Goal: Find specific page/section: Find specific page/section

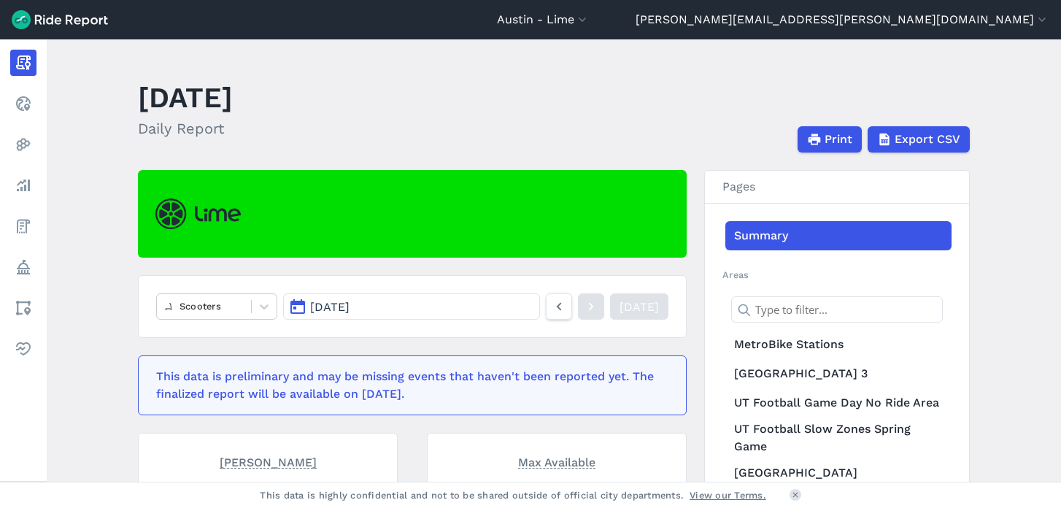
scroll to position [130, 0]
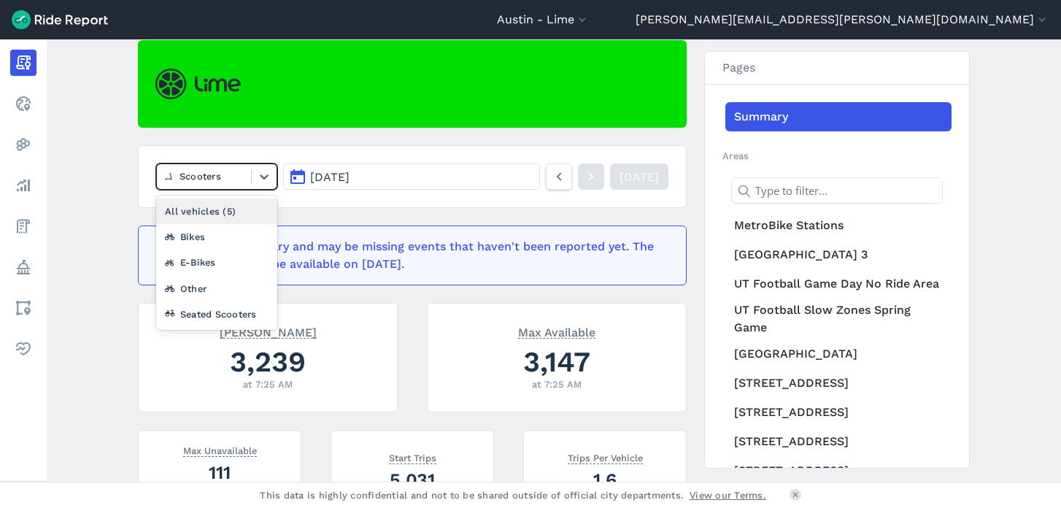
click at [218, 182] on div at bounding box center [204, 176] width 80 height 17
click at [216, 291] on div "Other" at bounding box center [216, 289] width 121 height 26
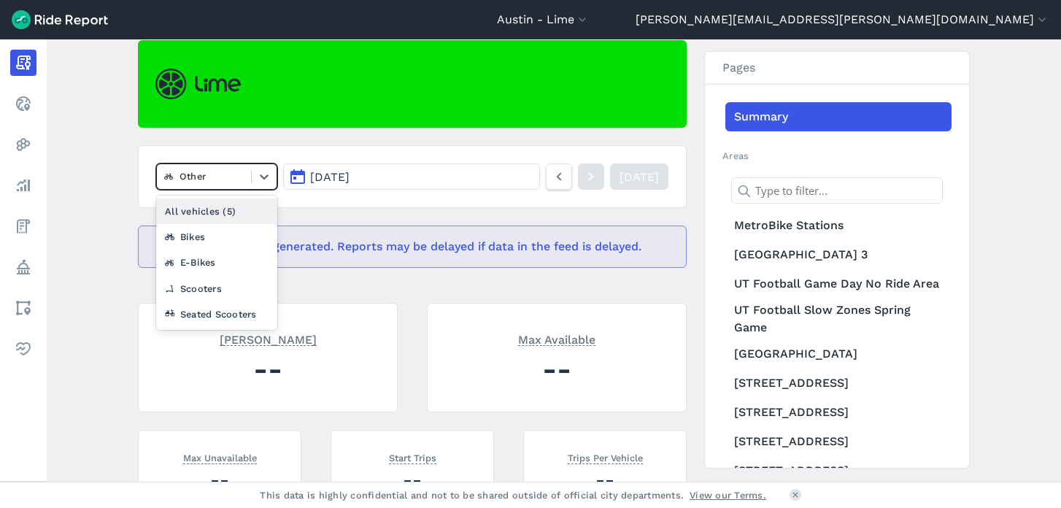
click at [187, 179] on div at bounding box center [204, 176] width 80 height 17
click at [219, 314] on div "Seated Scooters" at bounding box center [216, 314] width 121 height 26
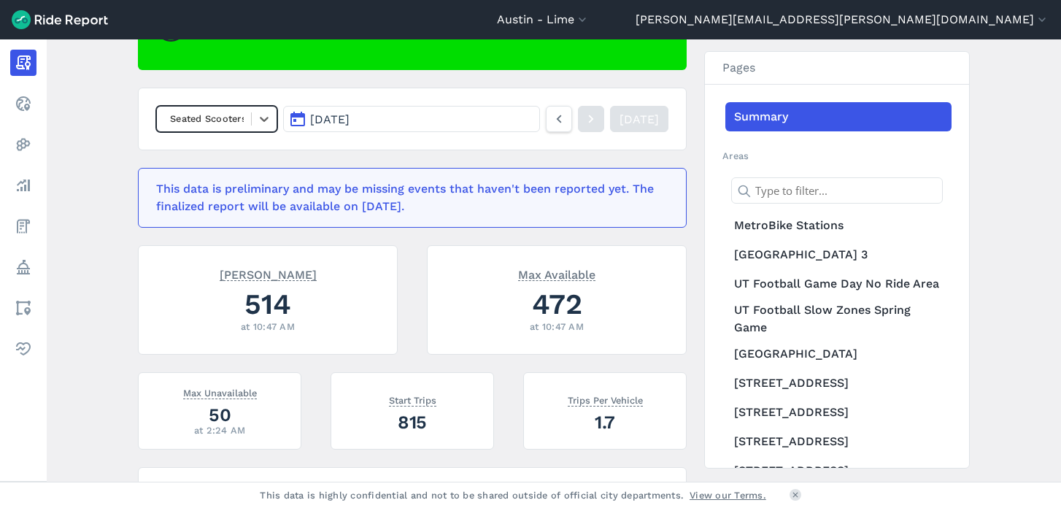
scroll to position [194, 0]
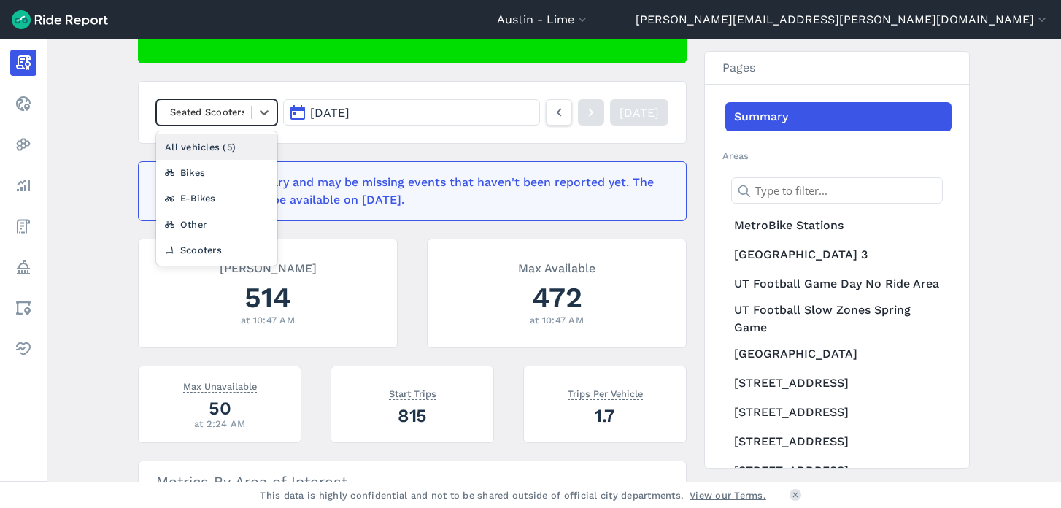
click at [182, 108] on div at bounding box center [204, 112] width 80 height 17
click at [223, 225] on div "Other" at bounding box center [216, 225] width 121 height 26
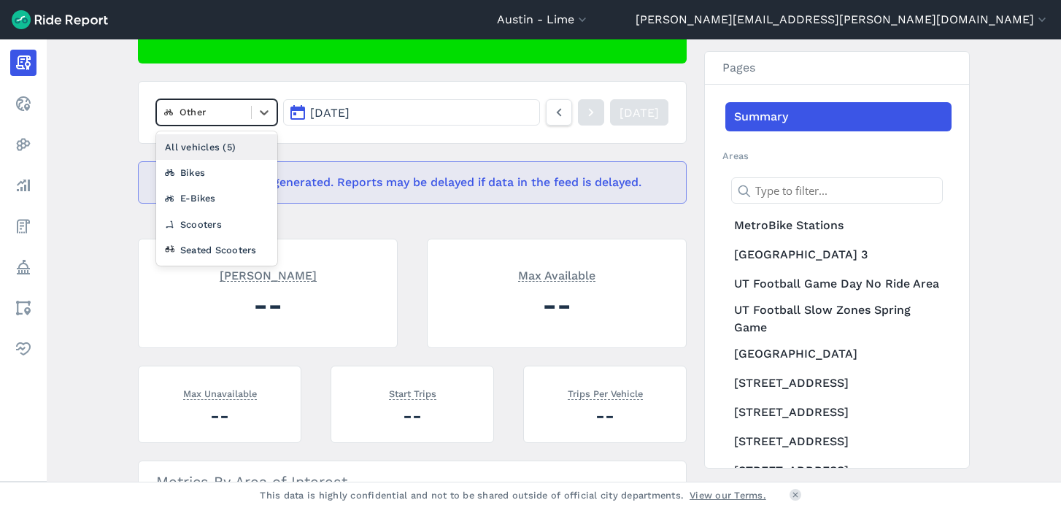
click at [192, 115] on div at bounding box center [204, 112] width 80 height 17
click at [212, 145] on div "All vehicles (5)" at bounding box center [216, 147] width 121 height 26
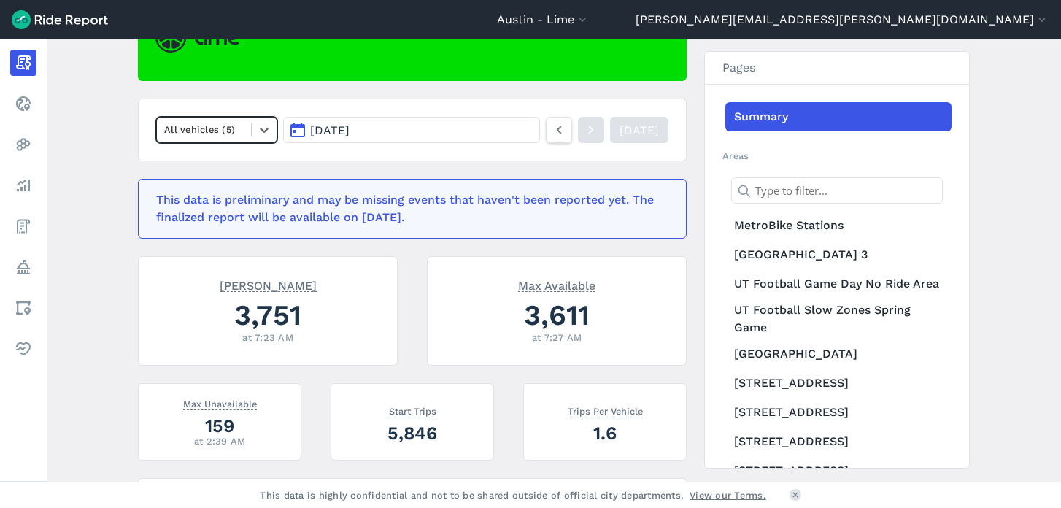
scroll to position [168, 0]
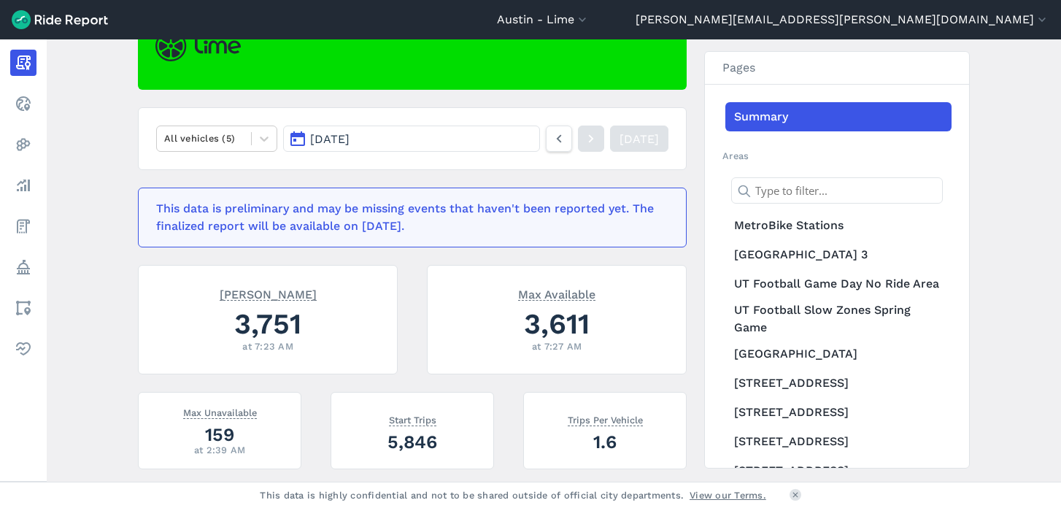
click at [193, 152] on nav "All vehicles (5) [DATE] [DATE]" at bounding box center [412, 138] width 549 height 63
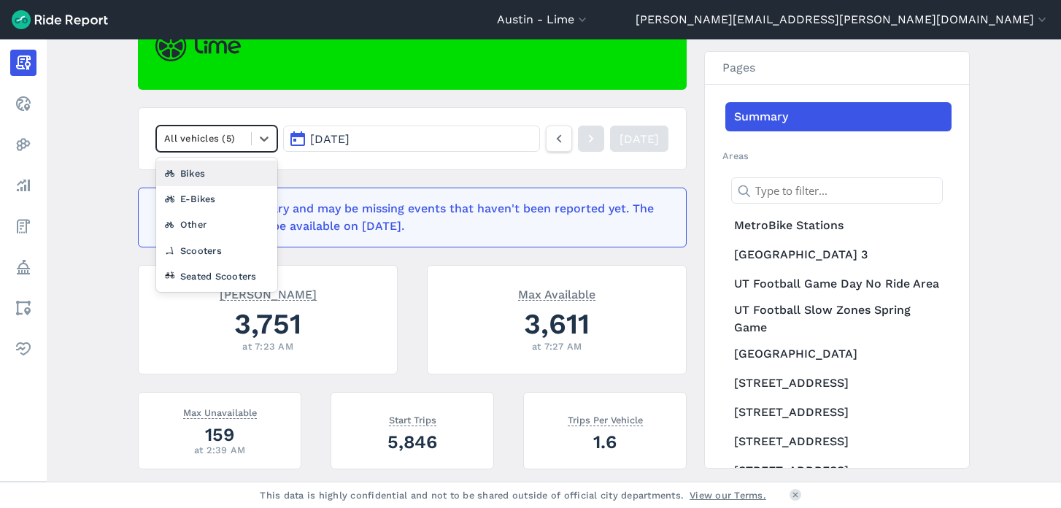
click at [196, 143] on div at bounding box center [204, 138] width 80 height 17
click at [186, 280] on div "Seated Scooters" at bounding box center [216, 277] width 121 height 26
